Goal: Task Accomplishment & Management: Manage account settings

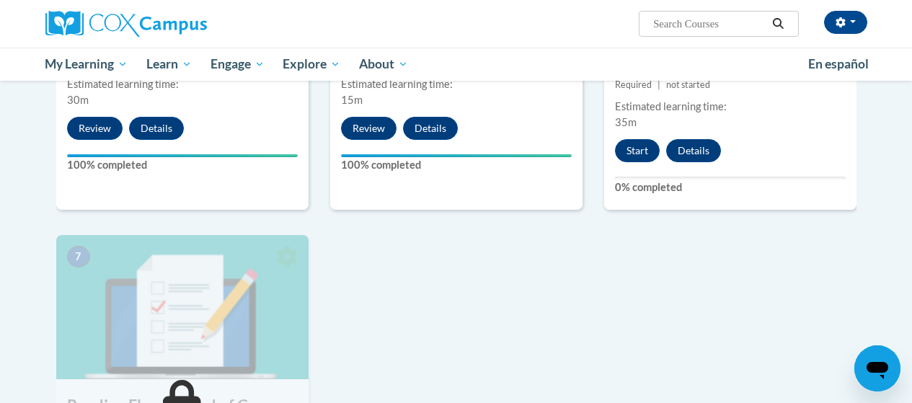
scroll to position [1153, 0]
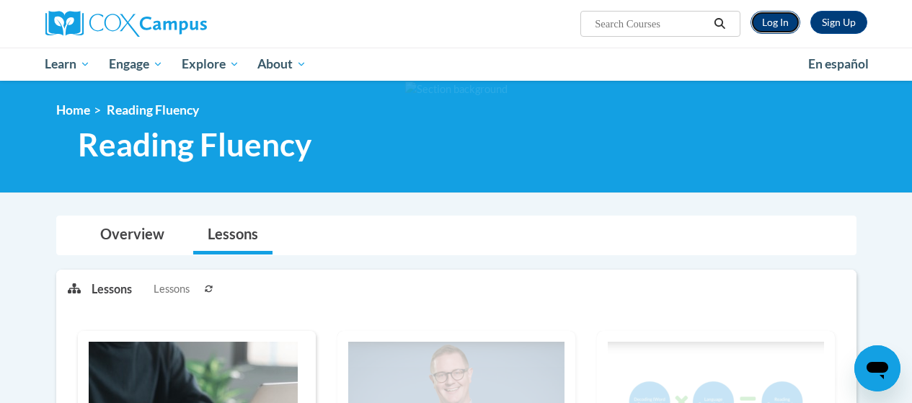
click at [785, 22] on link "Log In" at bounding box center [775, 22] width 50 height 23
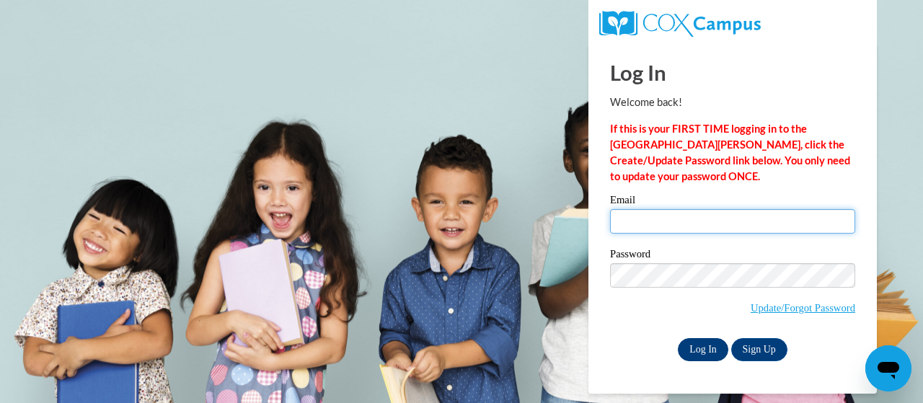
type input "chang.kristen@muscogee.k12.ga.us"
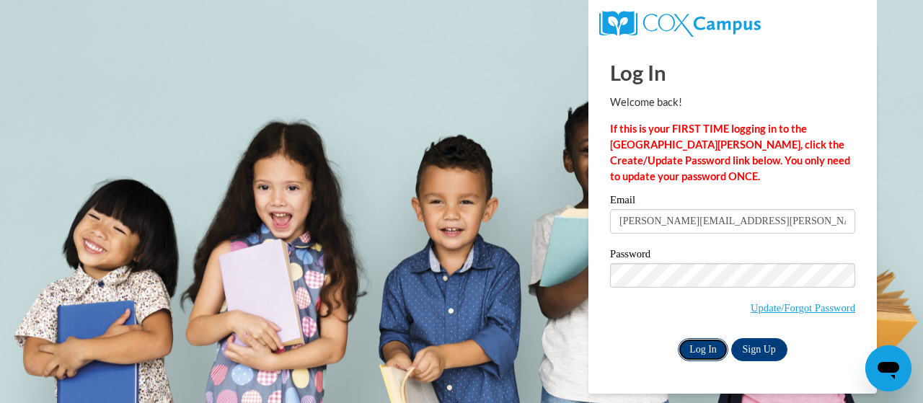
click at [698, 348] on input "Log In" at bounding box center [703, 349] width 50 height 23
drag, startPoint x: 691, startPoint y: 350, endPoint x: 698, endPoint y: 347, distance: 7.4
click at [691, 350] on input "Log In" at bounding box center [703, 349] width 50 height 23
click at [712, 350] on input "Log In" at bounding box center [703, 349] width 50 height 23
click at [712, 349] on input "Log In" at bounding box center [703, 349] width 50 height 23
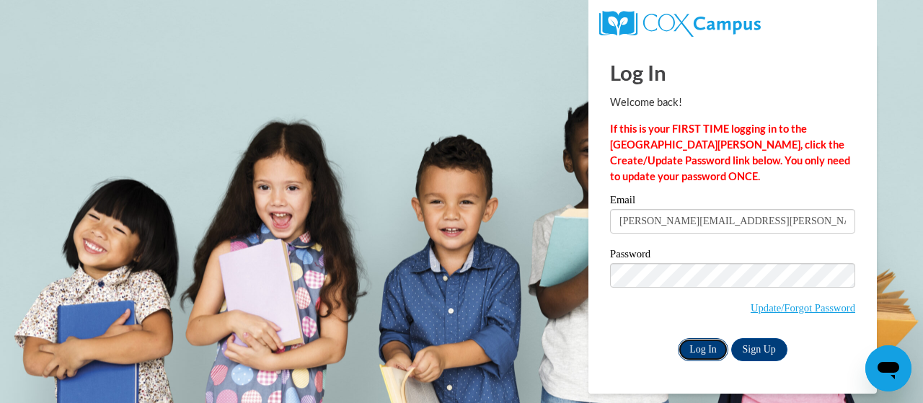
click at [712, 349] on input "Log In" at bounding box center [703, 349] width 50 height 23
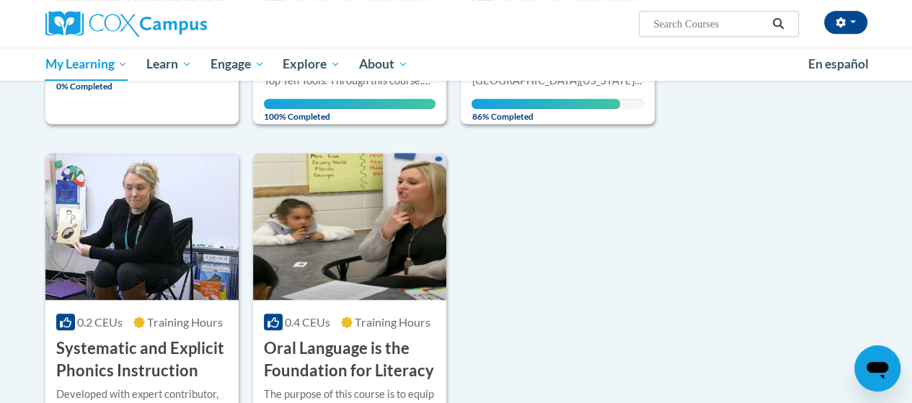
scroll to position [216, 0]
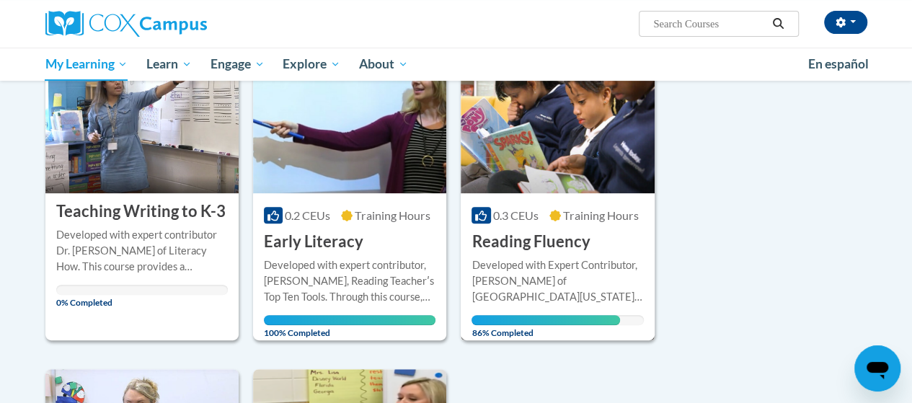
click at [587, 170] on img at bounding box center [557, 119] width 193 height 147
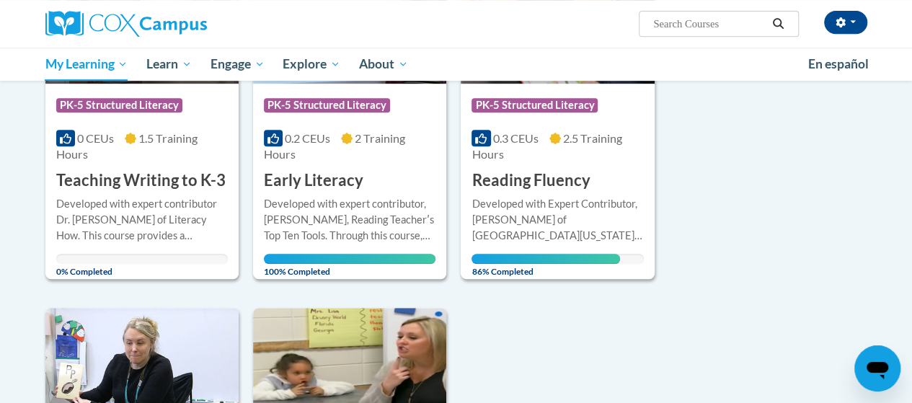
scroll to position [360, 0]
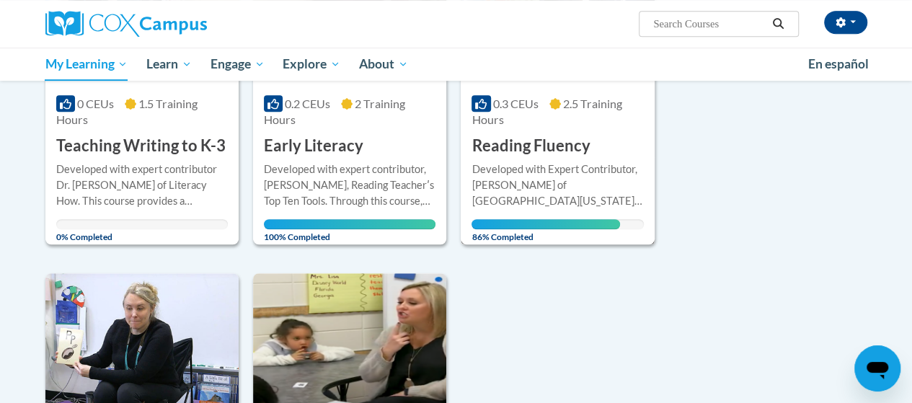
click at [542, 159] on div "More Info Open Developed with Expert Contributor, [PERSON_NAME] of [GEOGRAPHIC_…" at bounding box center [557, 199] width 193 height 84
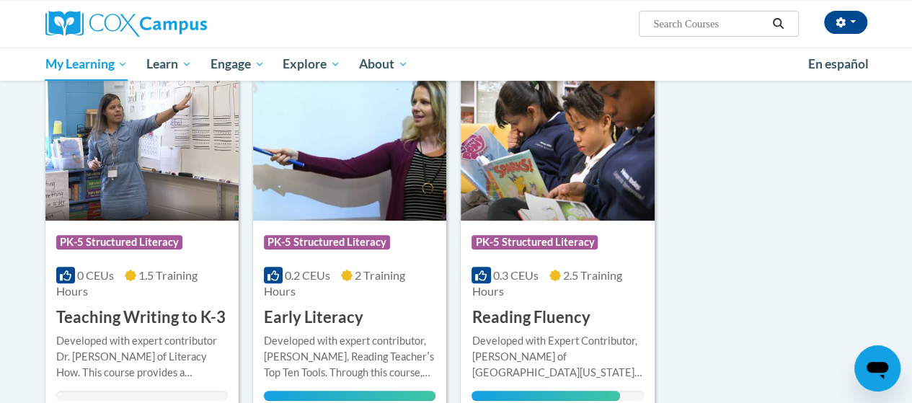
scroll to position [144, 0]
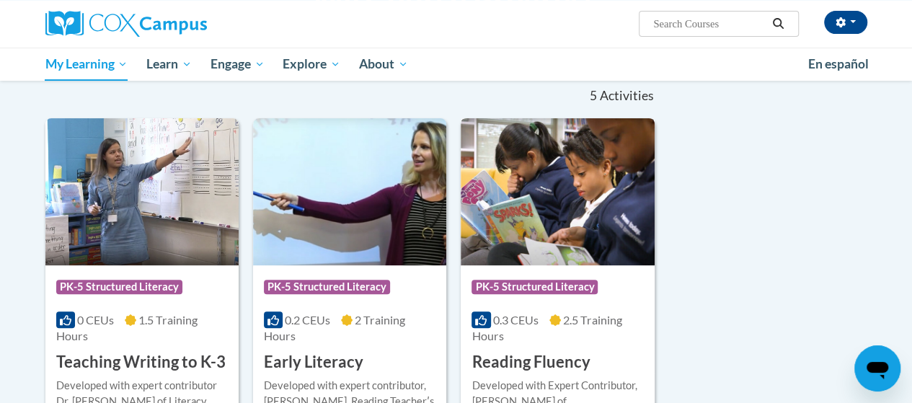
click at [549, 162] on img at bounding box center [557, 191] width 193 height 147
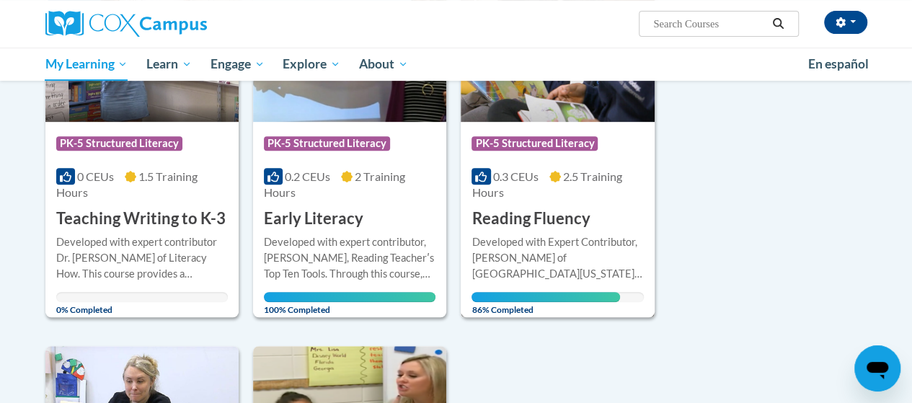
scroll to position [288, 0]
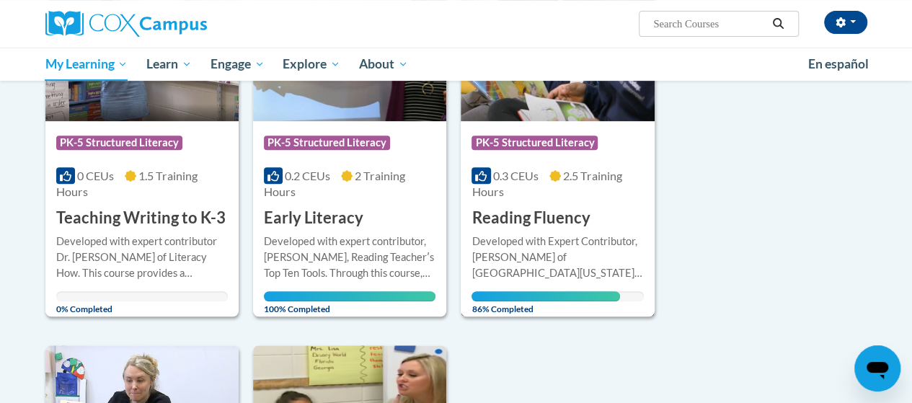
click at [548, 220] on h3 "Reading Fluency" at bounding box center [530, 218] width 118 height 22
